Goal: Task Accomplishment & Management: Manage account settings

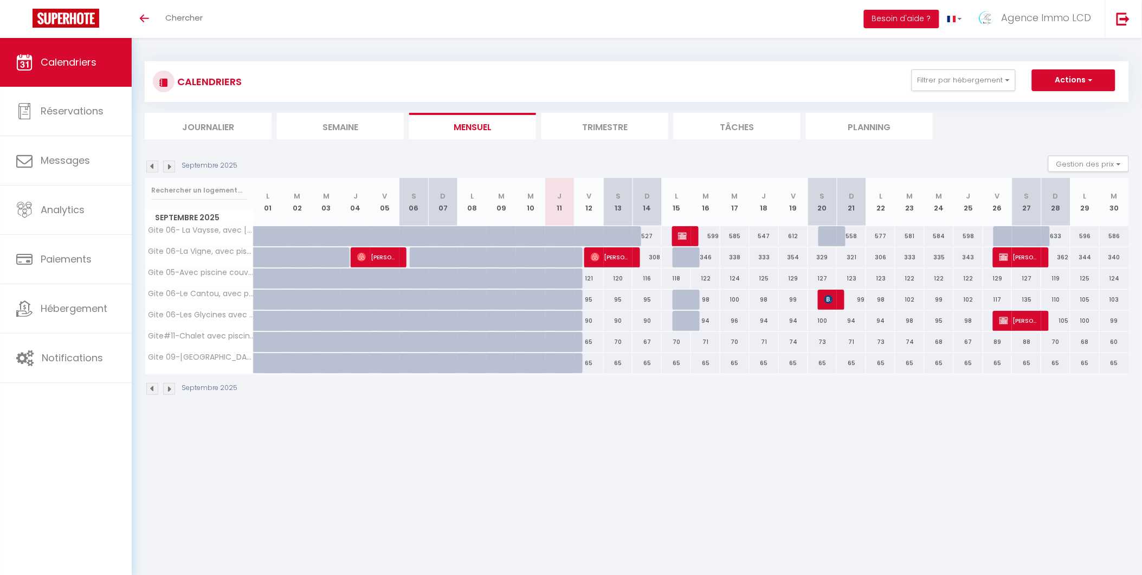
click at [169, 165] on img at bounding box center [169, 166] width 12 height 12
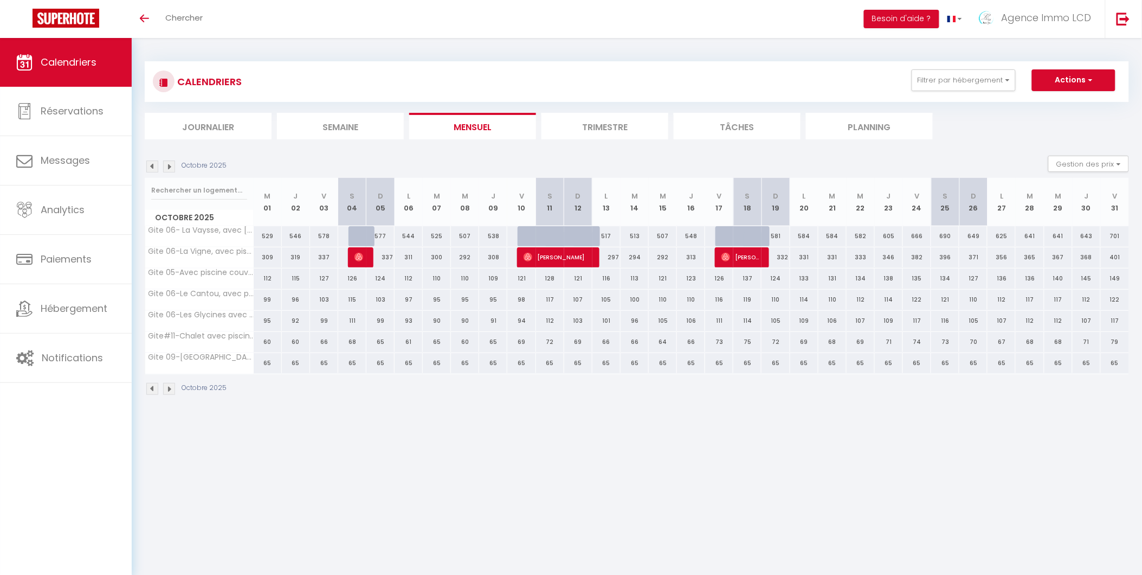
click at [169, 165] on img at bounding box center [169, 166] width 12 height 12
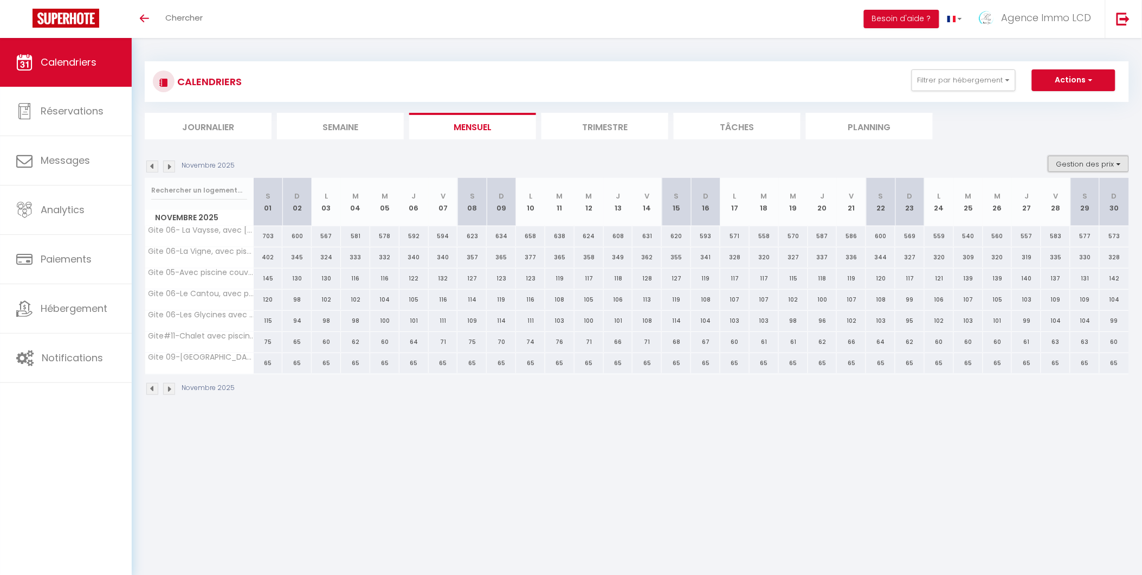
click at [1102, 161] on button "Gestion des prix" at bounding box center [1089, 164] width 81 height 16
drag, startPoint x: 1043, startPoint y: 197, endPoint x: 1040, endPoint y: 208, distance: 11.3
click at [1043, 197] on input "Nb Nuits minimum" at bounding box center [1080, 197] width 98 height 11
checkbox input "true"
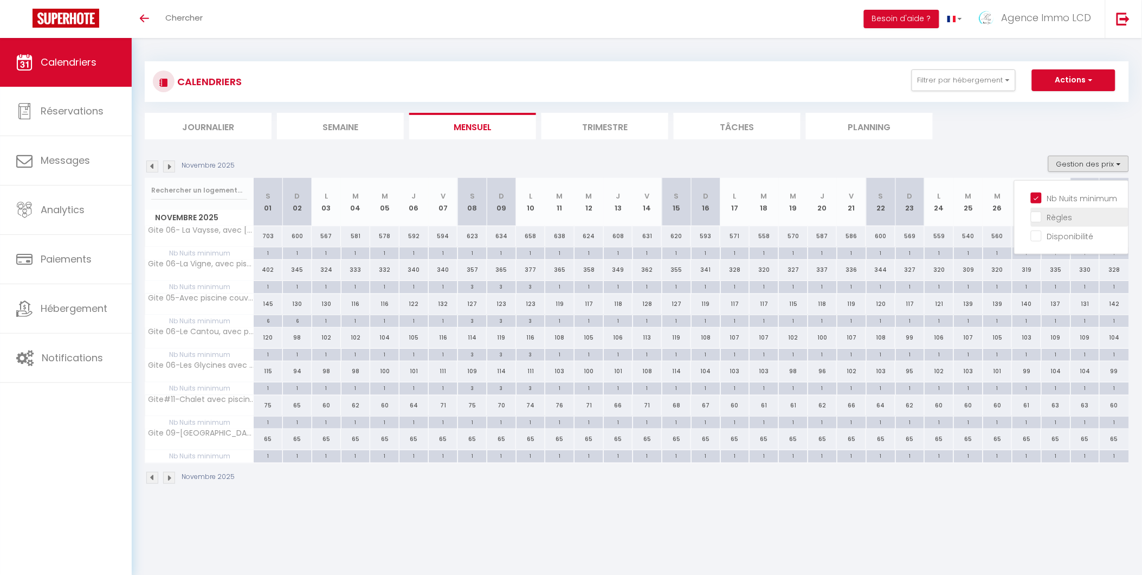
click at [1039, 216] on input "Règles" at bounding box center [1080, 216] width 98 height 11
checkbox input "true"
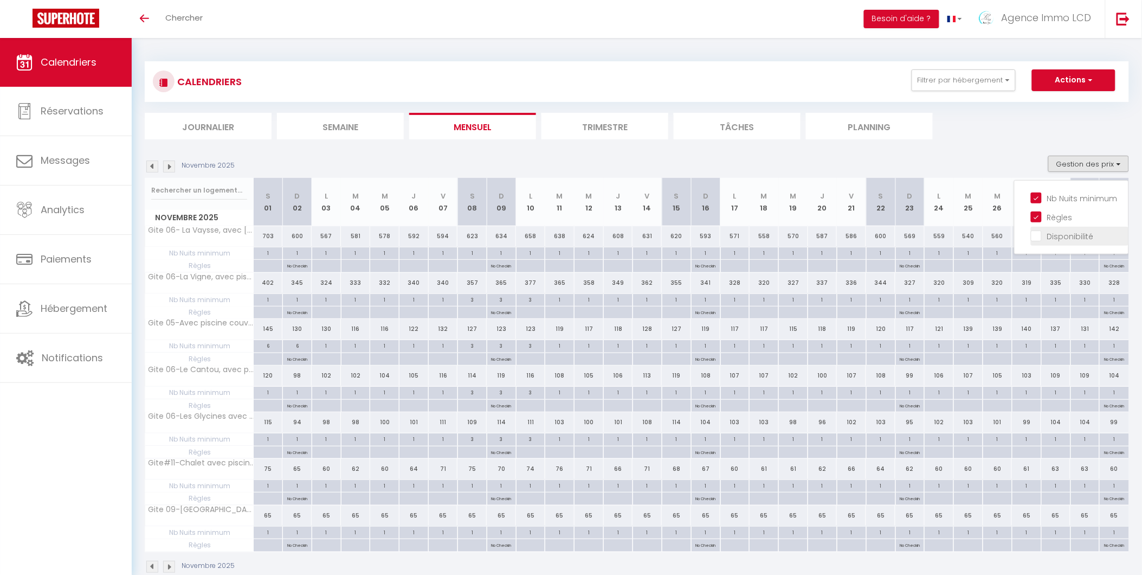
click at [1037, 234] on input "Disponibilité" at bounding box center [1080, 235] width 98 height 11
checkbox input "true"
